Goal: Navigation & Orientation: Understand site structure

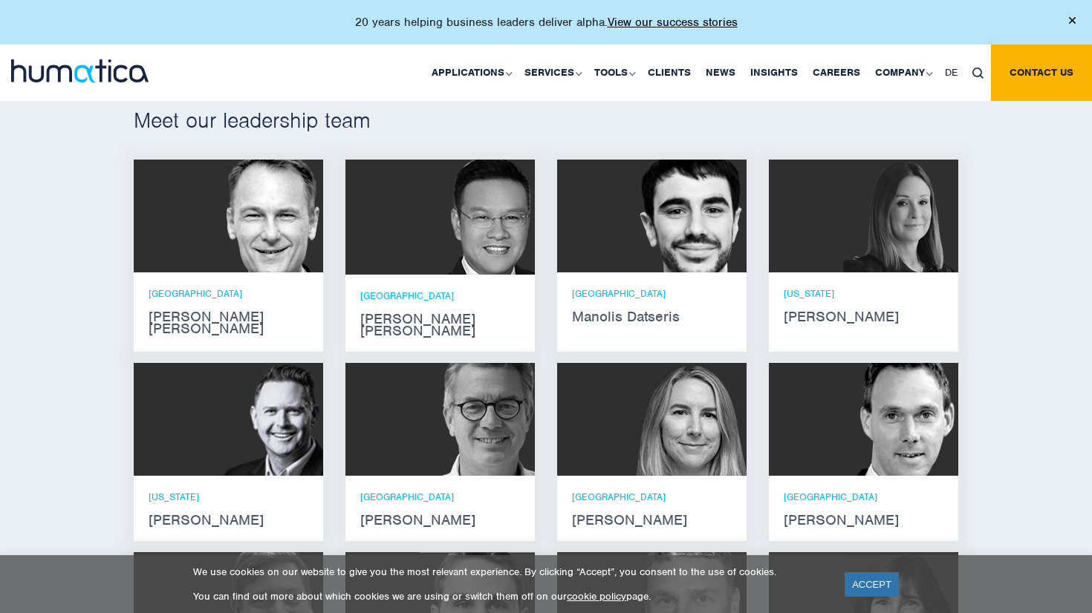
scroll to position [893, 0]
click at [819, 311] on strong "Melissa Mounce" at bounding box center [863, 317] width 160 height 12
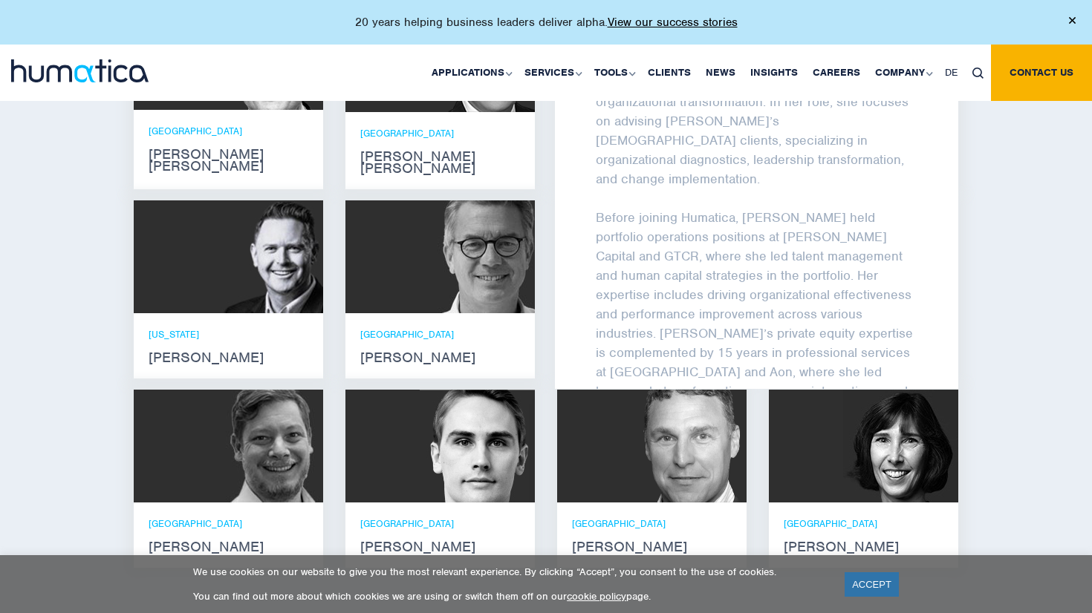
scroll to position [0, 0]
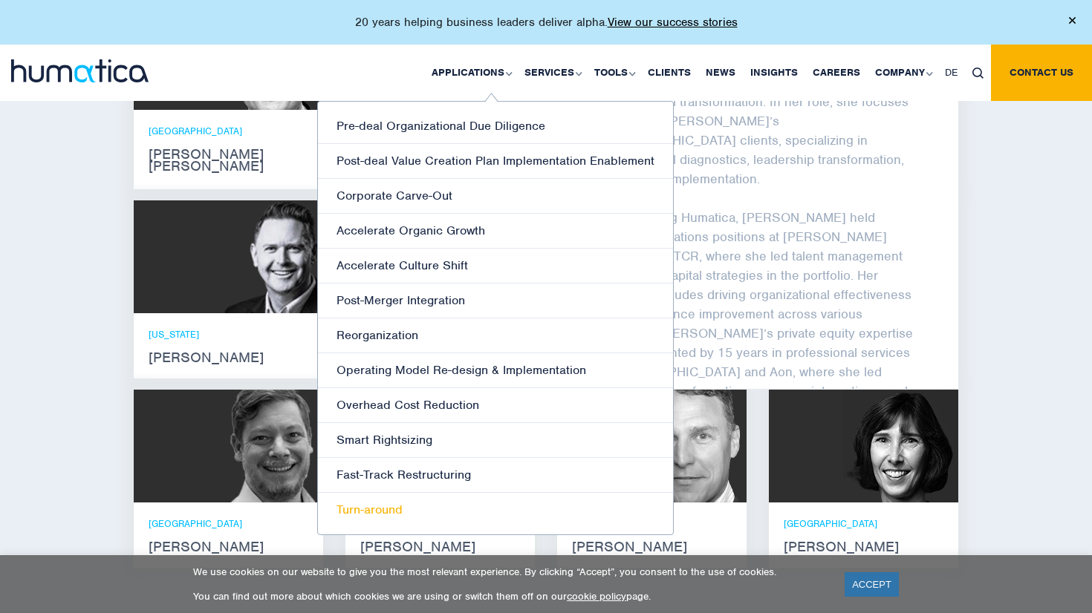
click at [399, 506] on link "Turn-around" at bounding box center [495, 510] width 355 height 34
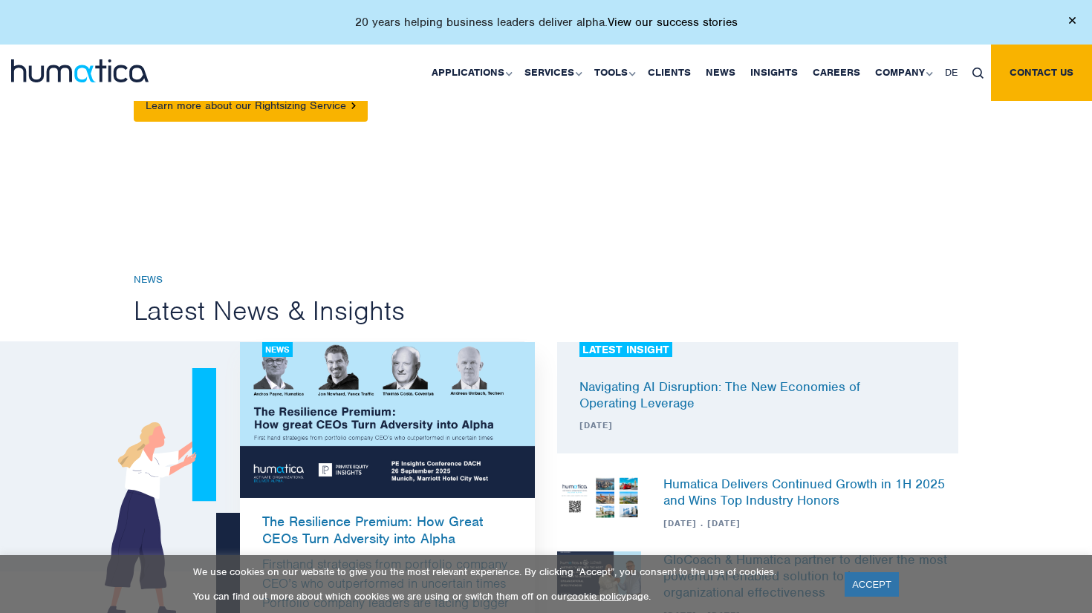
scroll to position [400, 0]
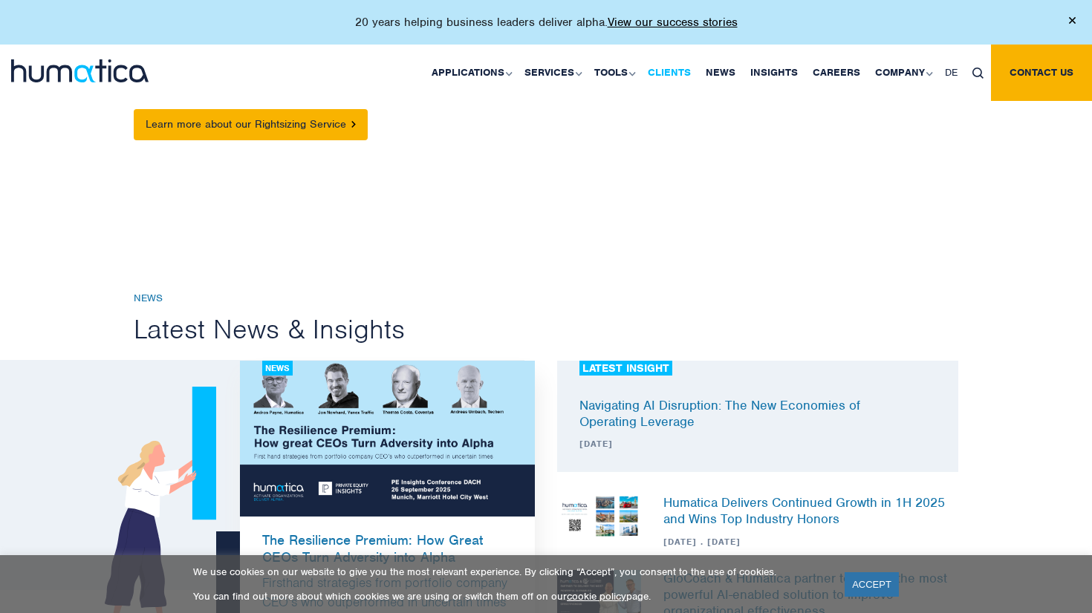
click at [668, 72] on link "Clients" at bounding box center [669, 73] width 58 height 56
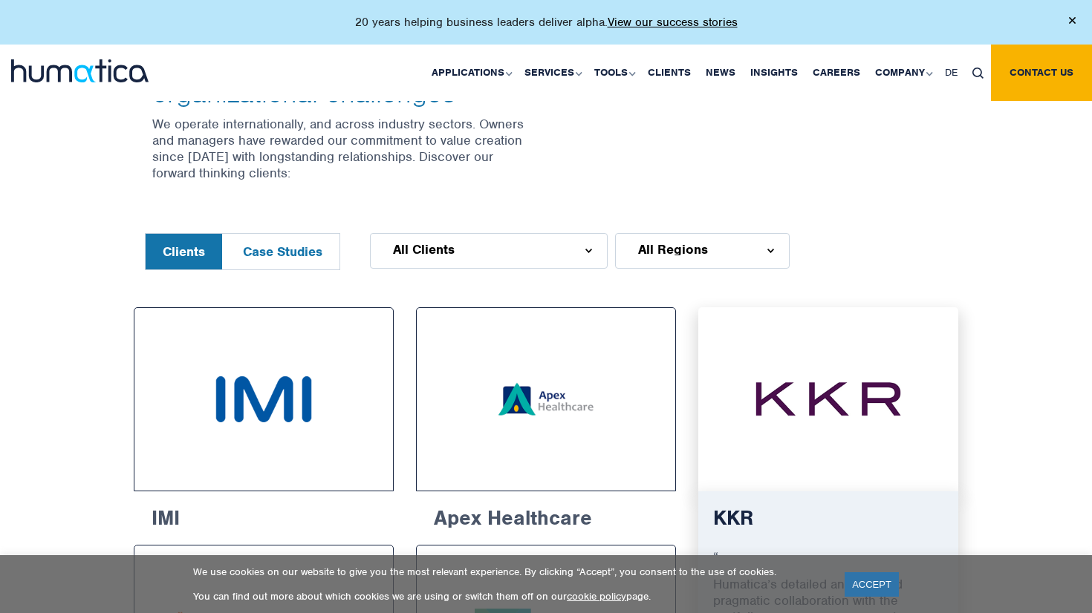
scroll to position [576, 0]
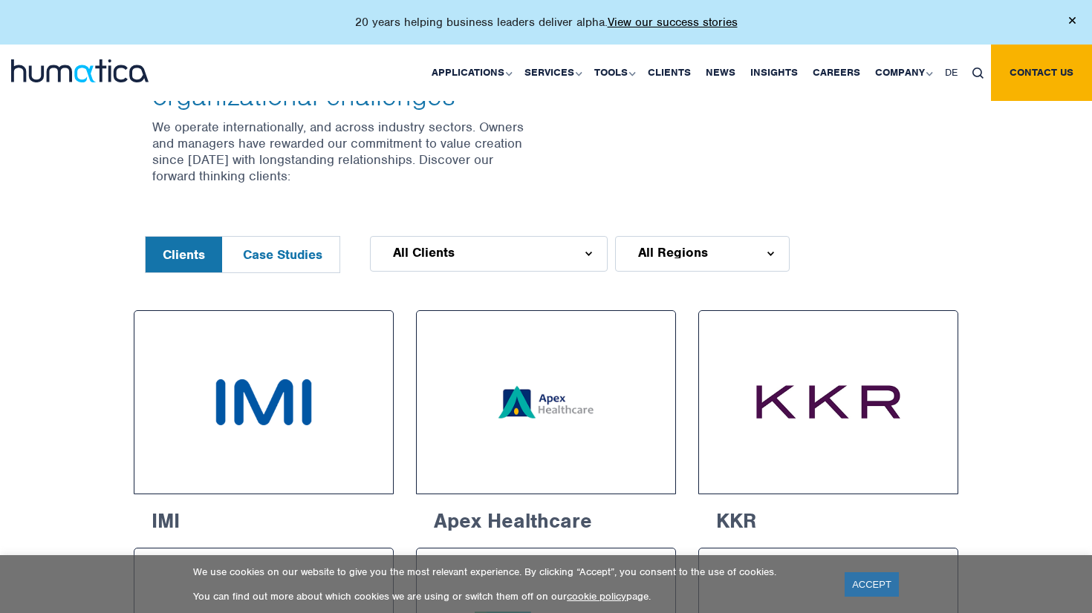
click at [588, 252] on img at bounding box center [588, 254] width 7 height 4
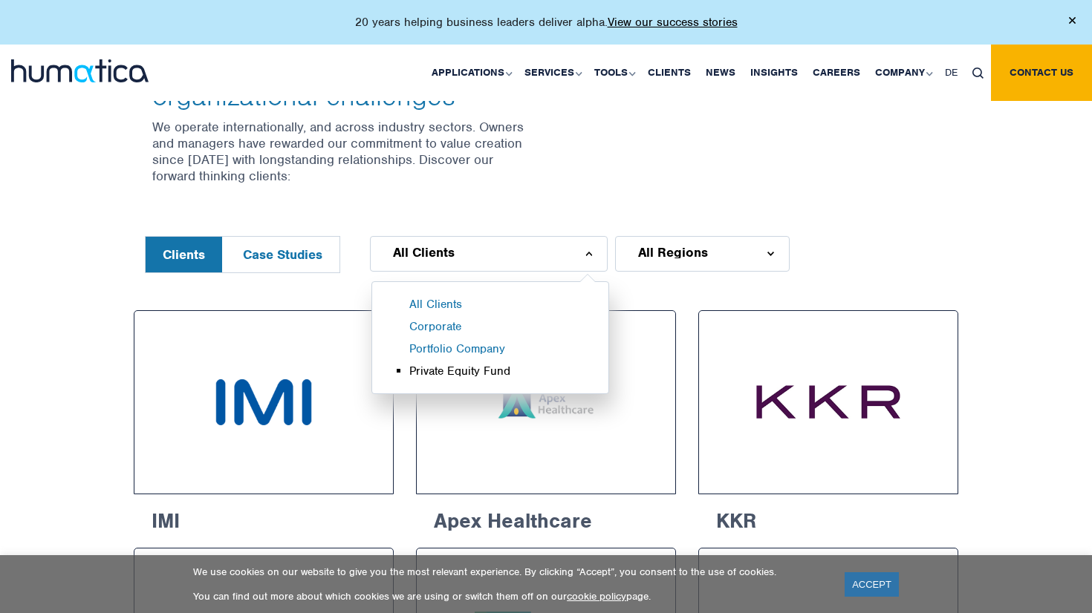
click at [480, 364] on li "Private Equity Fund" at bounding box center [508, 375] width 199 height 22
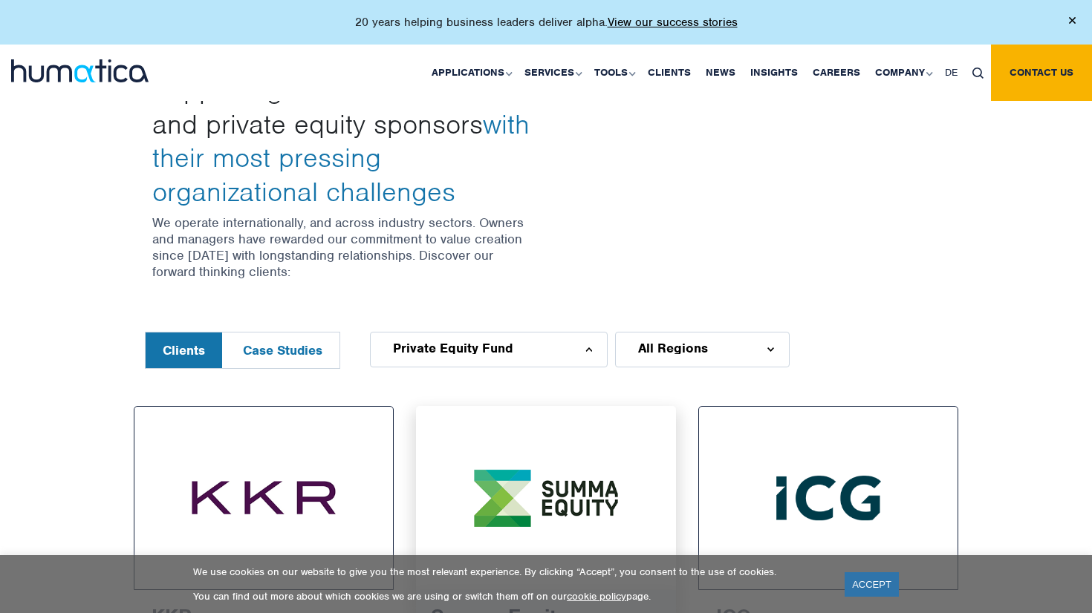
scroll to position [374, 0]
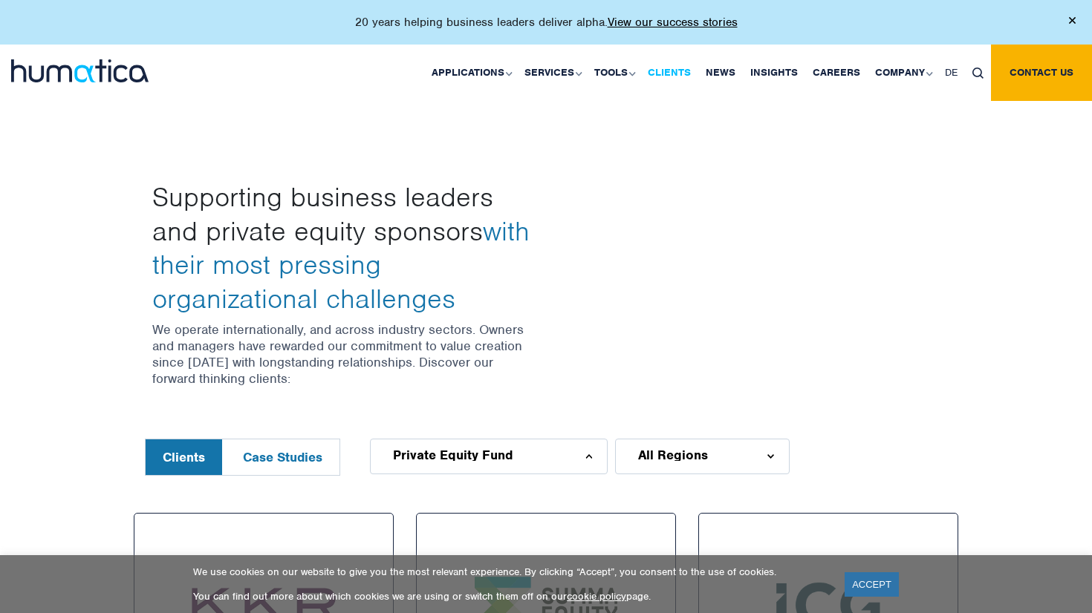
click at [682, 70] on link "Clients" at bounding box center [669, 73] width 58 height 56
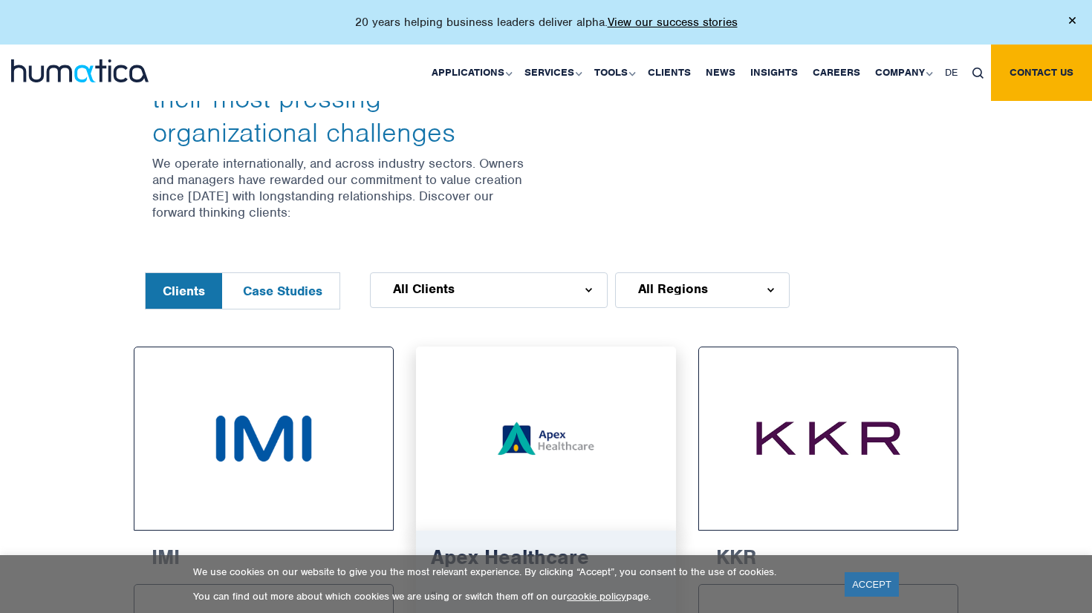
scroll to position [553, 0]
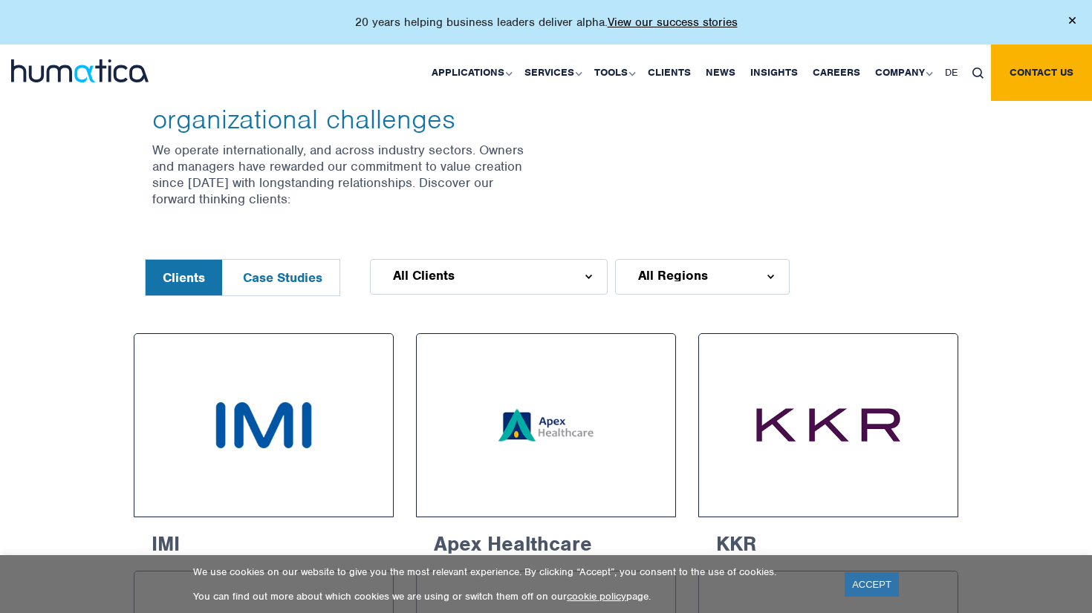
click at [588, 276] on img at bounding box center [588, 277] width 7 height 4
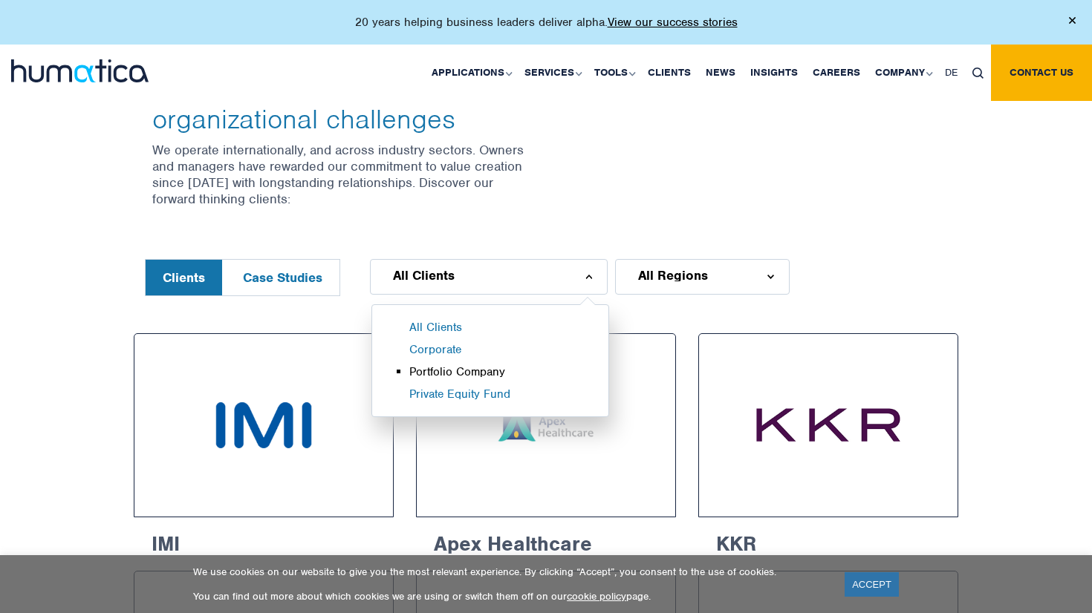
click at [489, 366] on li "Portfolio Company" at bounding box center [508, 376] width 199 height 22
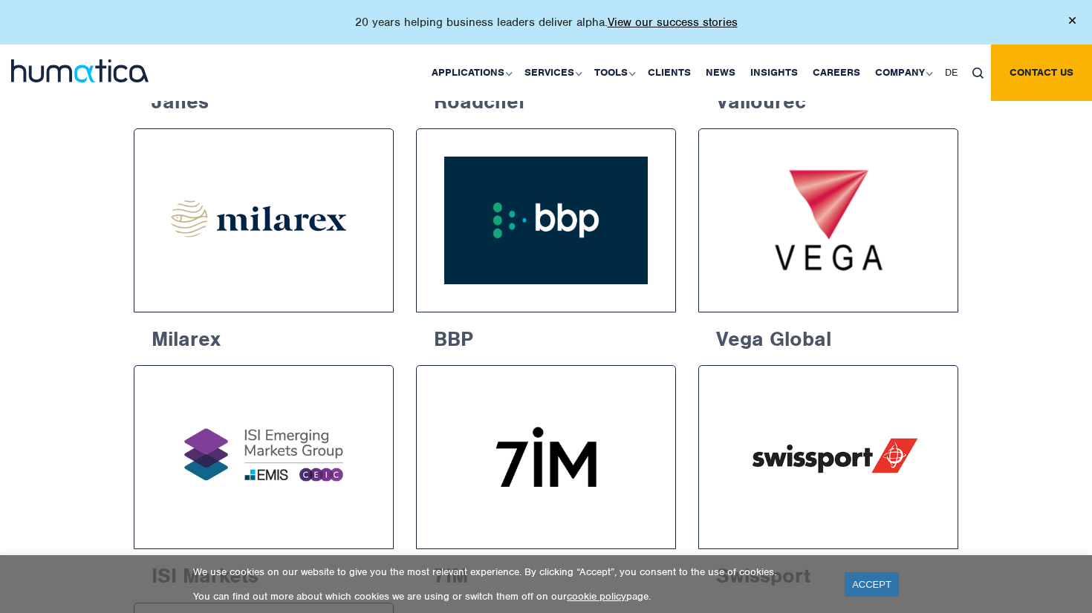
scroll to position [1094, 0]
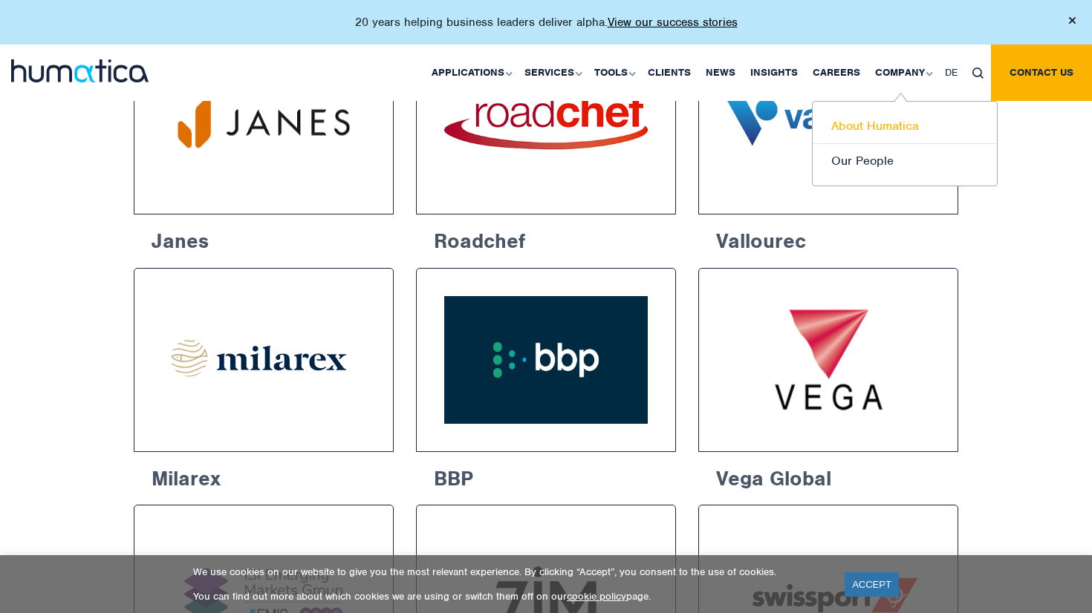
click at [884, 123] on link "About Humatica" at bounding box center [904, 126] width 184 height 35
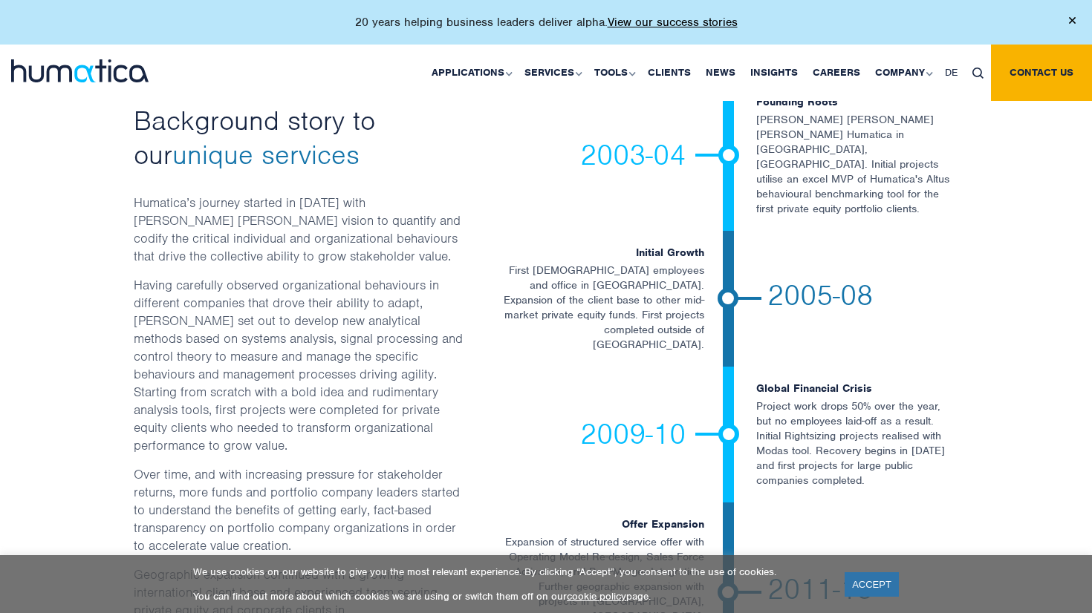
scroll to position [2409, 0]
